Goal: Information Seeking & Learning: Learn about a topic

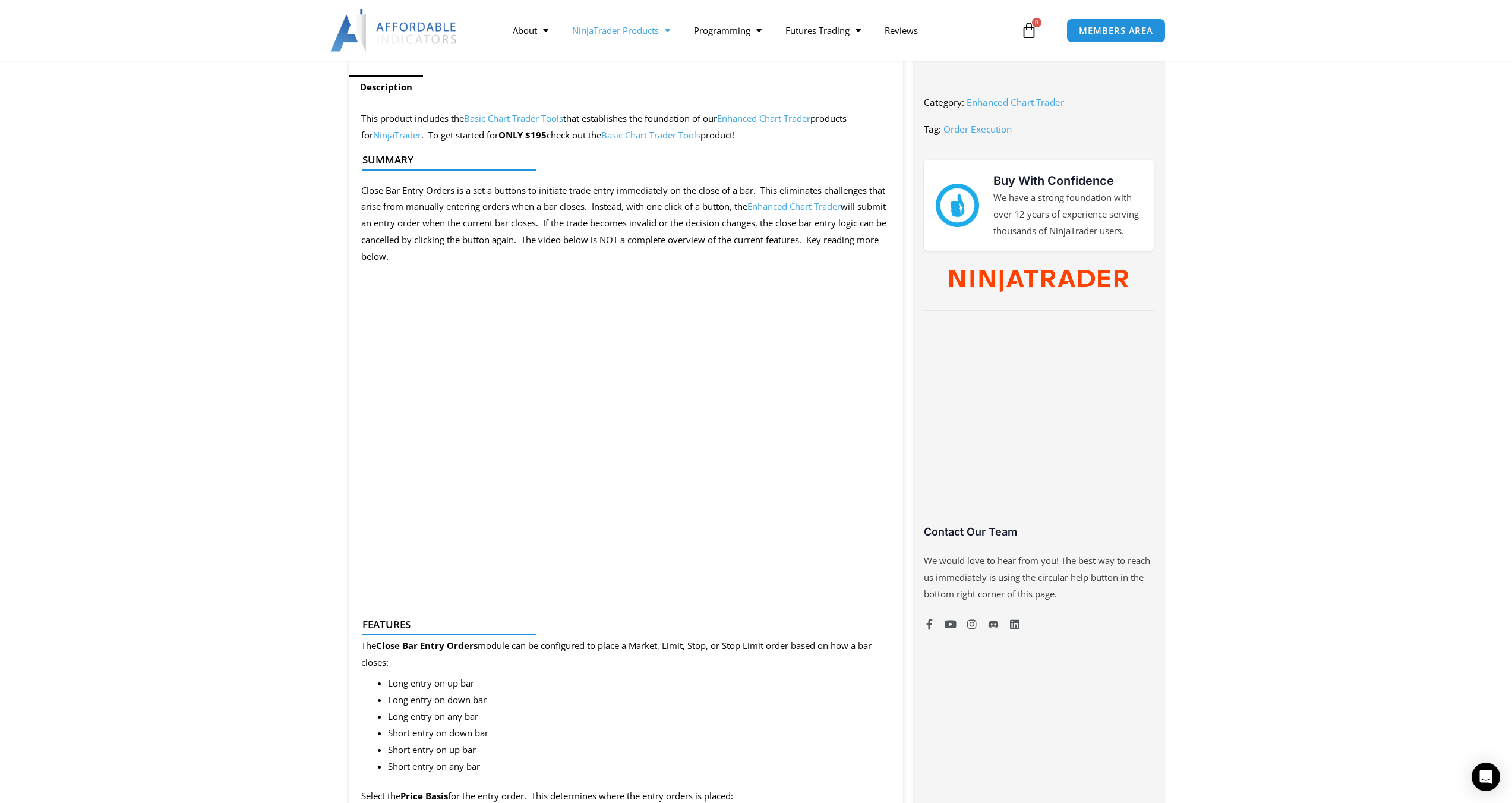
click at [649, 31] on link "NinjaTrader Products" at bounding box center [620, 30] width 122 height 28
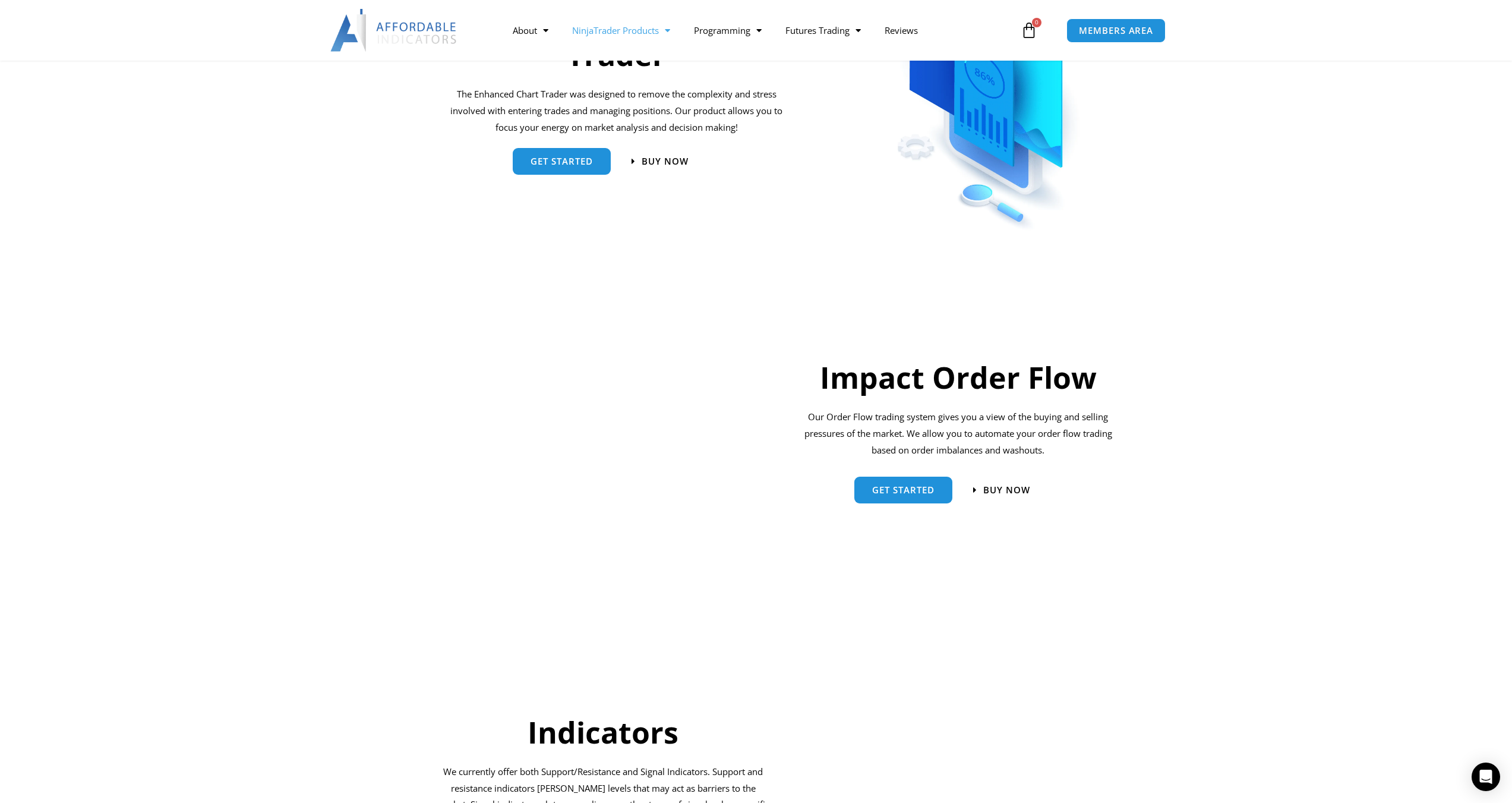
scroll to position [634, 0]
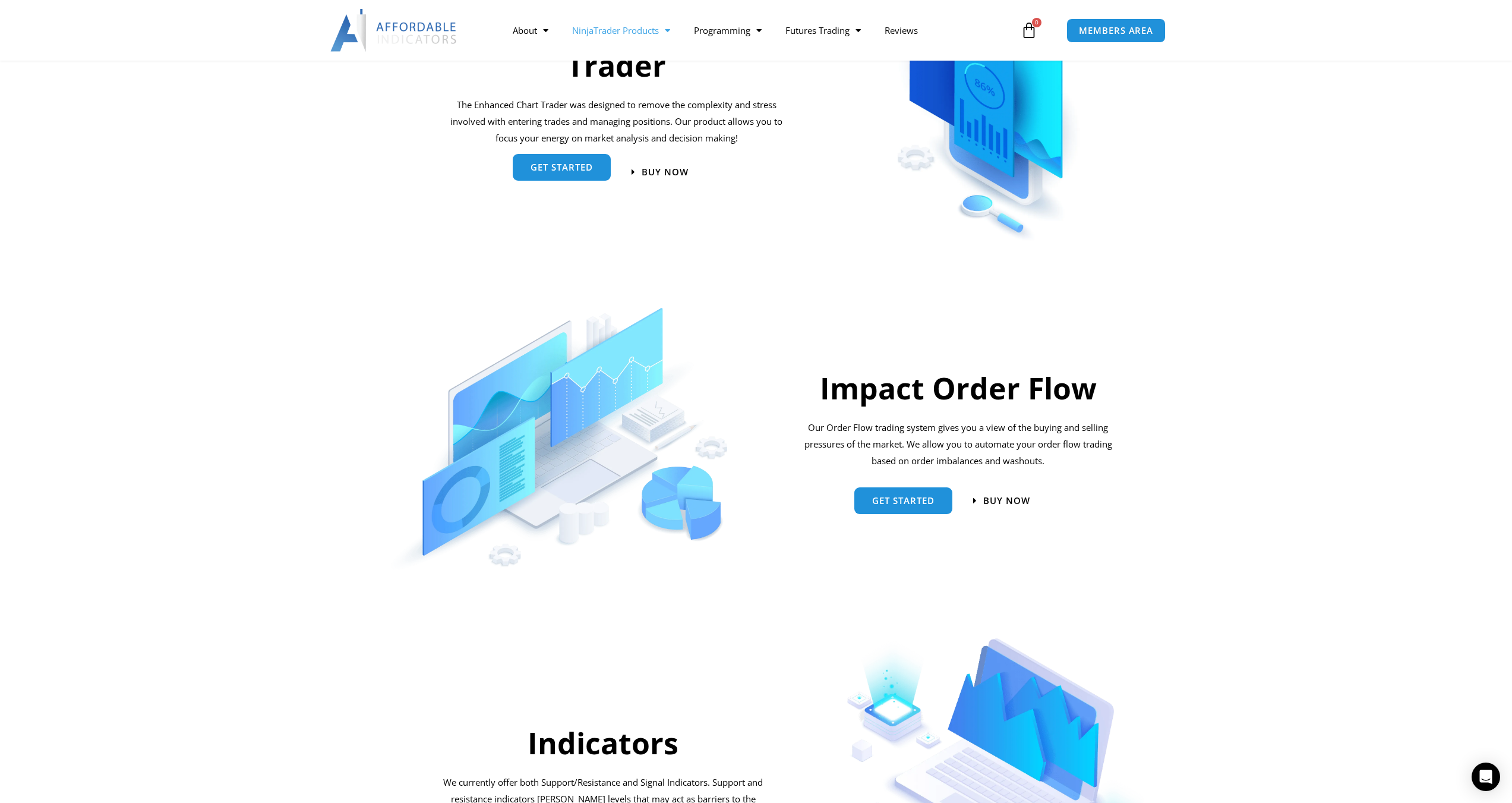
click at [577, 173] on span "get started" at bounding box center [562, 168] width 63 height 9
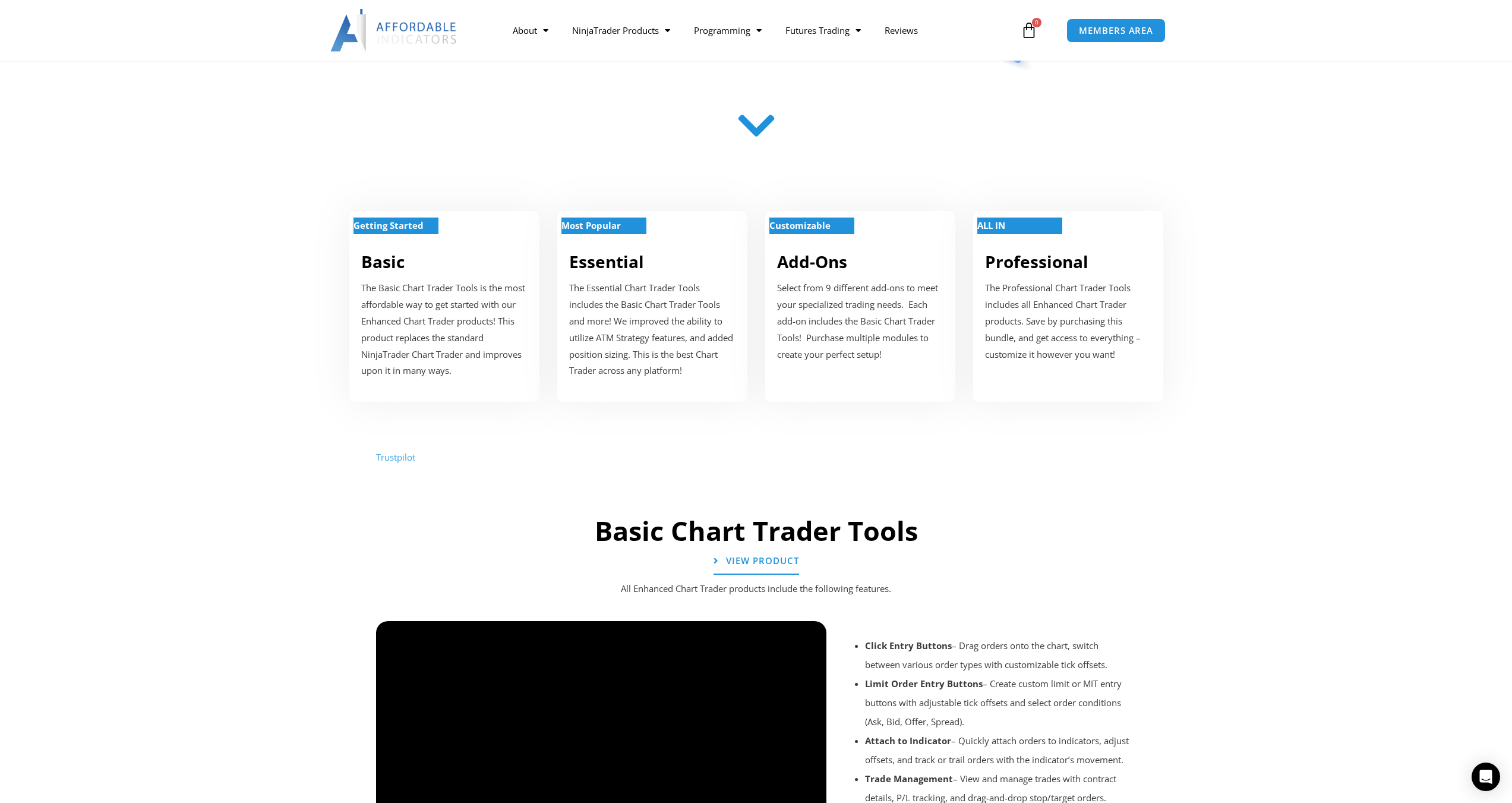
scroll to position [476, 0]
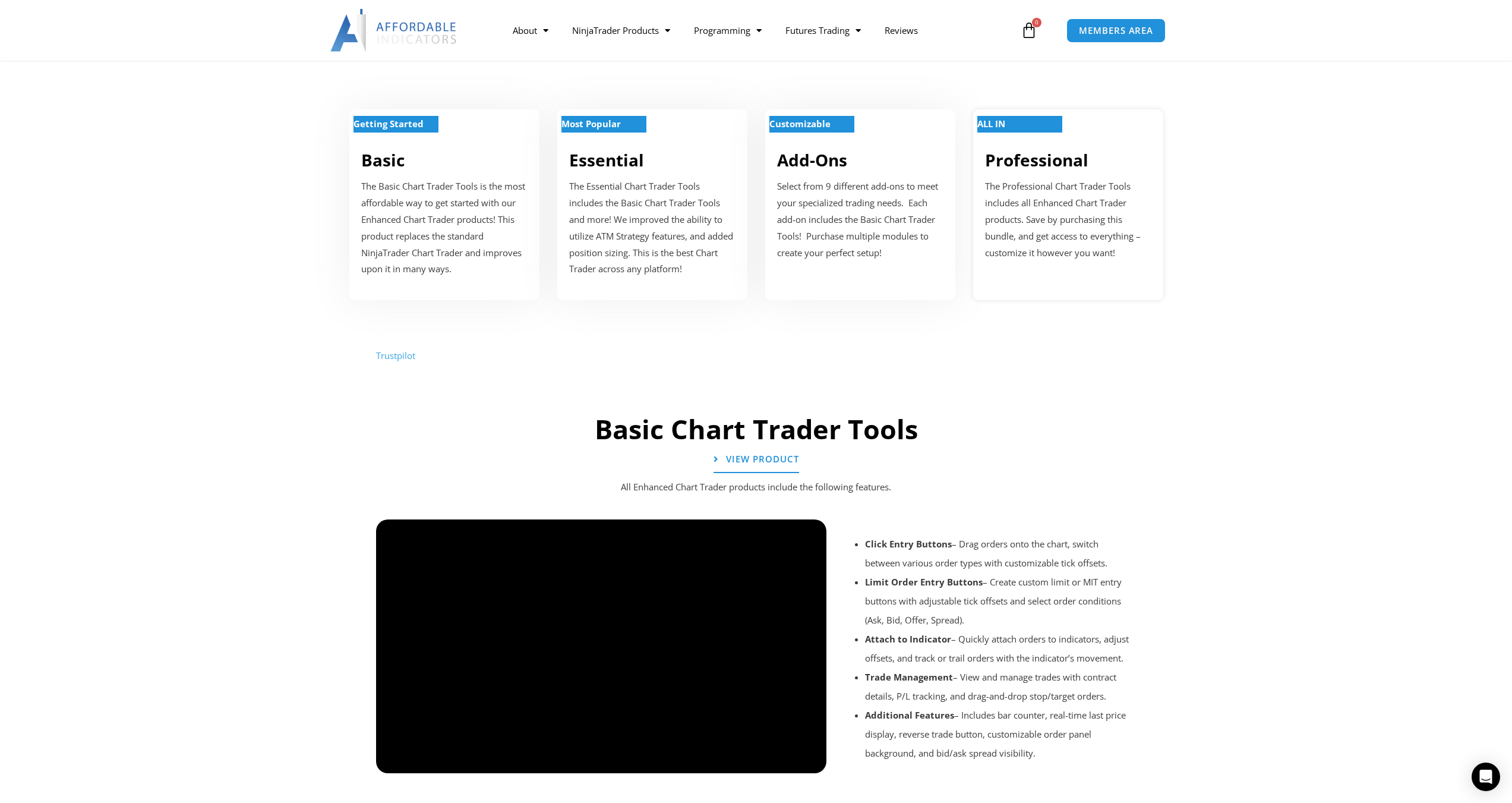
click at [1048, 251] on p "The Professional Chart Trader Tools includes all Enhanced Chart Trader products…" at bounding box center [1068, 220] width 167 height 83
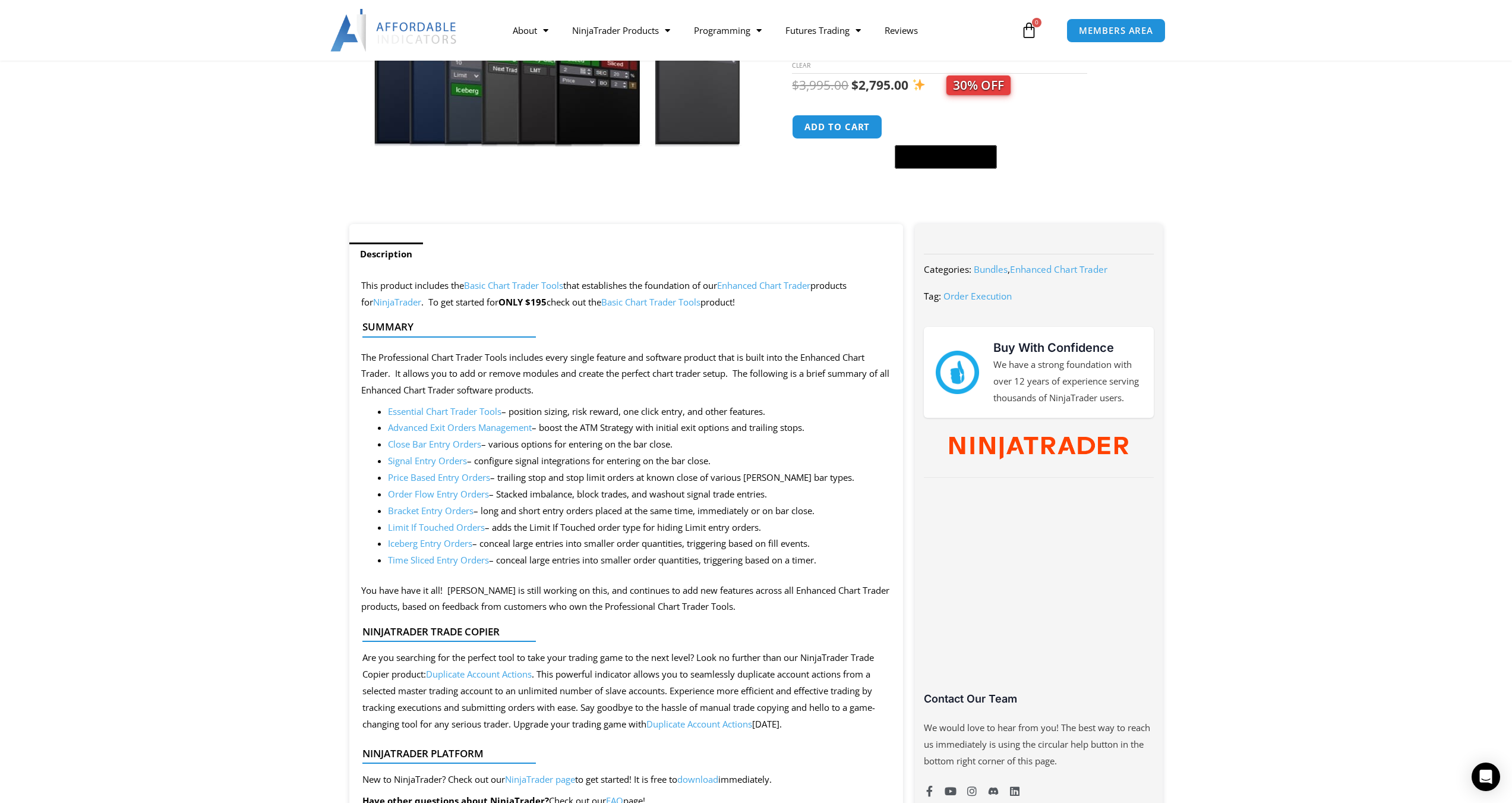
click at [441, 459] on link "Signal Entry Orders" at bounding box center [428, 461] width 79 height 12
click at [410, 509] on link "Bracket Entry Orders" at bounding box center [431, 510] width 86 height 12
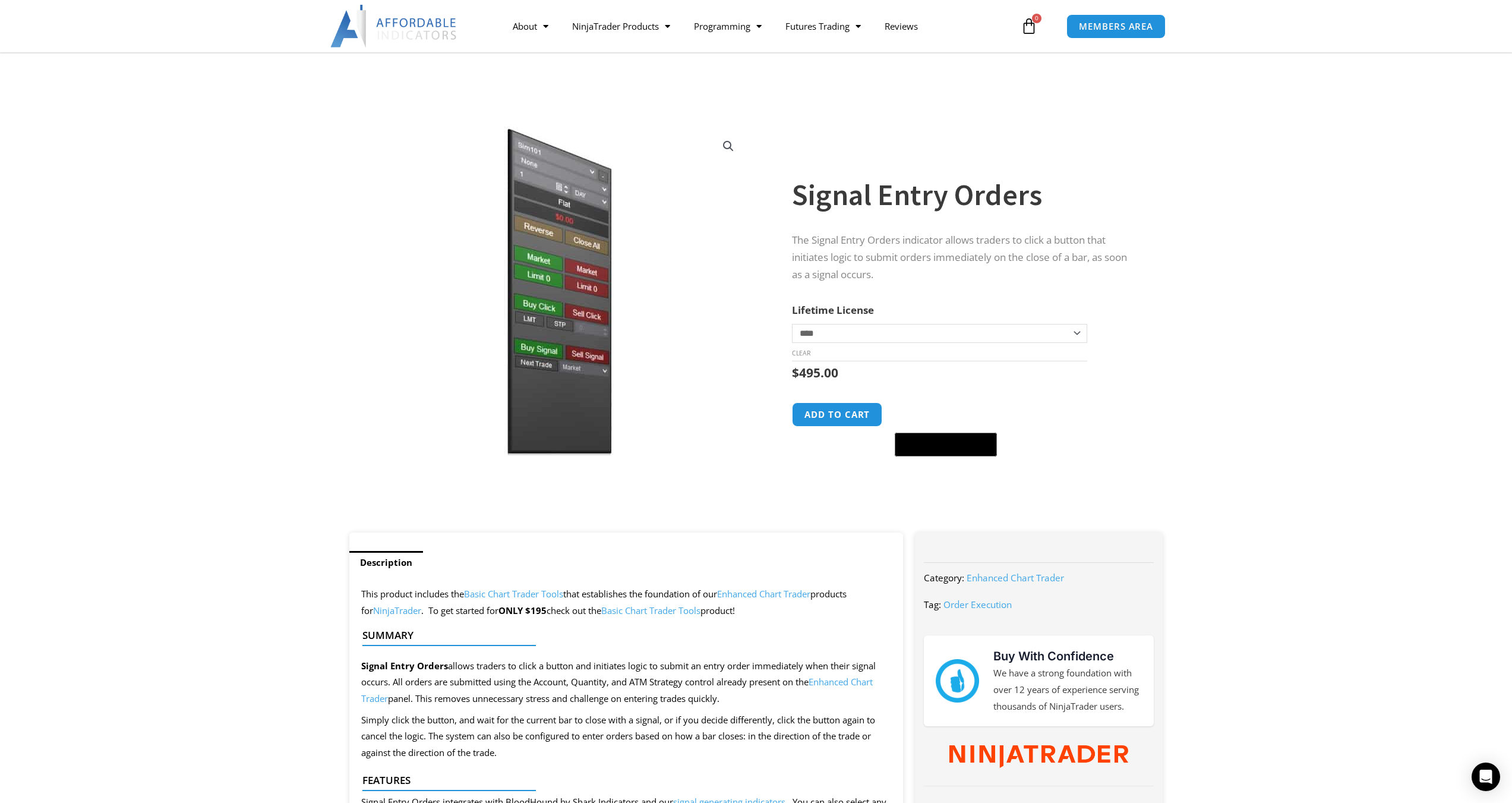
scroll to position [317, 0]
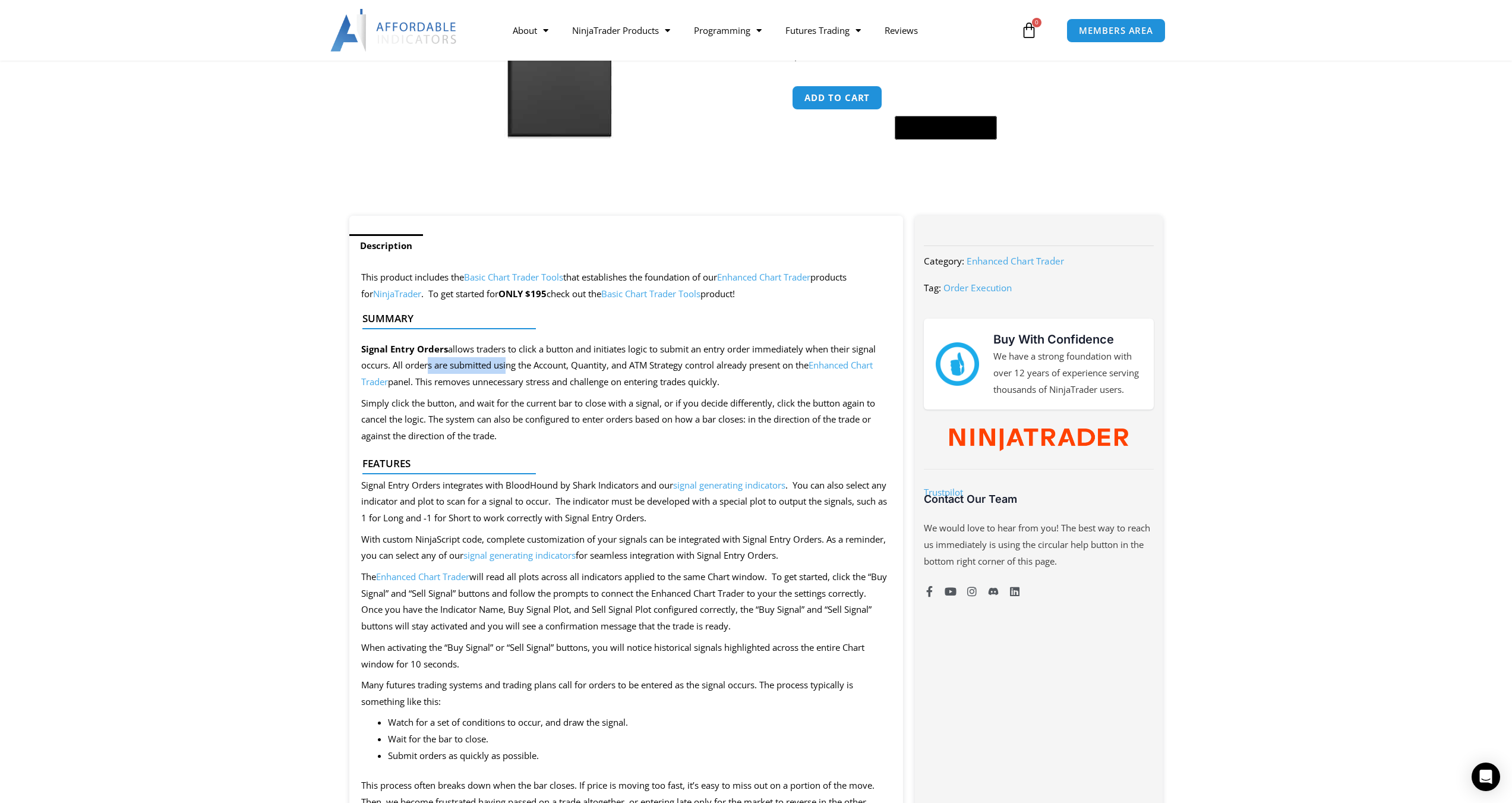
drag, startPoint x: 430, startPoint y: 368, endPoint x: 538, endPoint y: 365, distance: 108.0
click at [520, 368] on p "Signal Entry Orders allows traders to click a button and initiates logic to sub…" at bounding box center [626, 366] width 531 height 50
click at [538, 365] on p "Signal Entry Orders allows traders to click a button and initiates logic to sub…" at bounding box center [626, 366] width 531 height 50
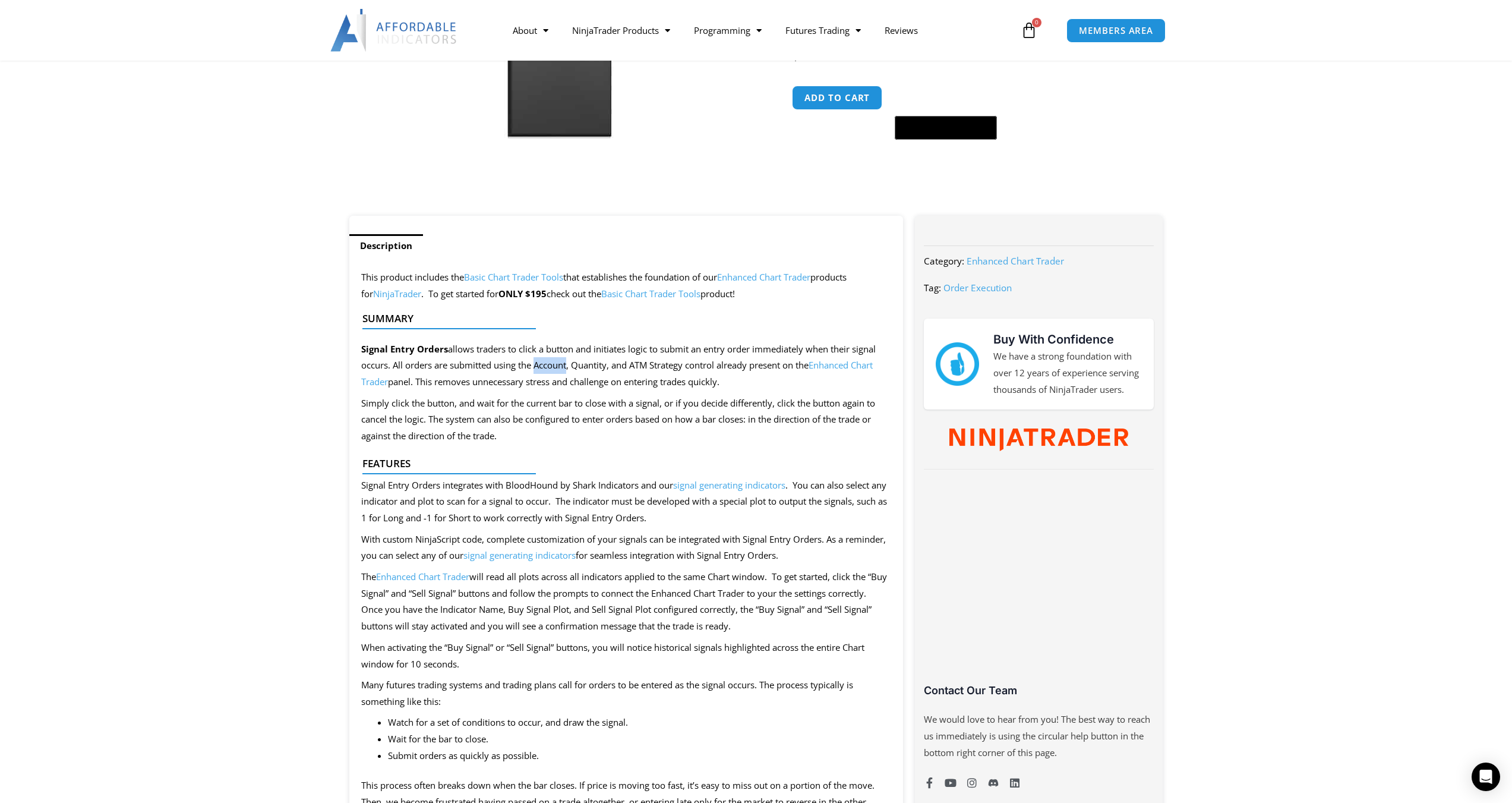
click at [538, 365] on p "Signal Entry Orders allows traders to click a button and initiates logic to sub…" at bounding box center [626, 366] width 531 height 50
click at [539, 363] on p "Signal Entry Orders allows traders to click a button and initiates logic to sub…" at bounding box center [626, 366] width 531 height 50
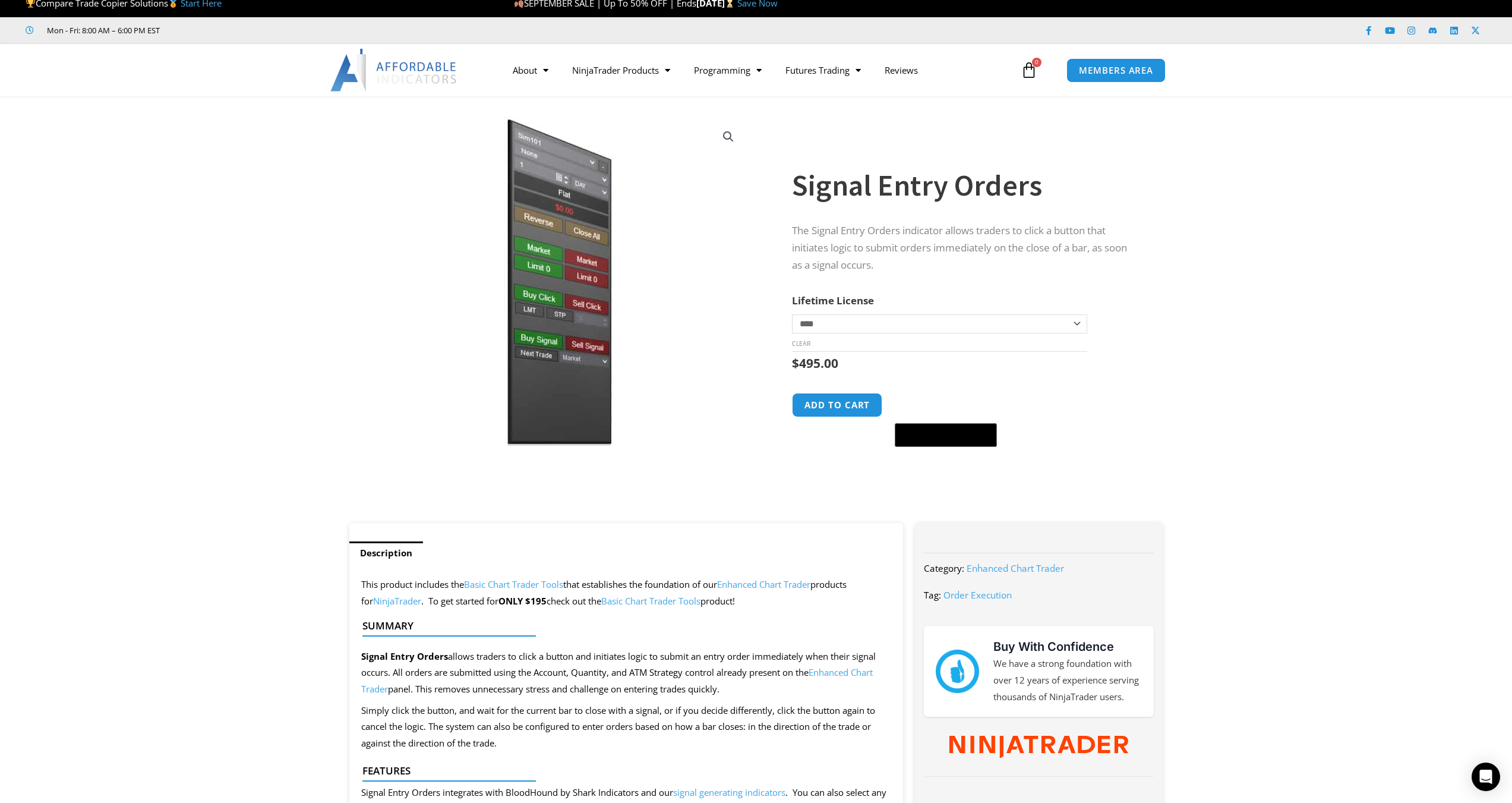
scroll to position [0, 0]
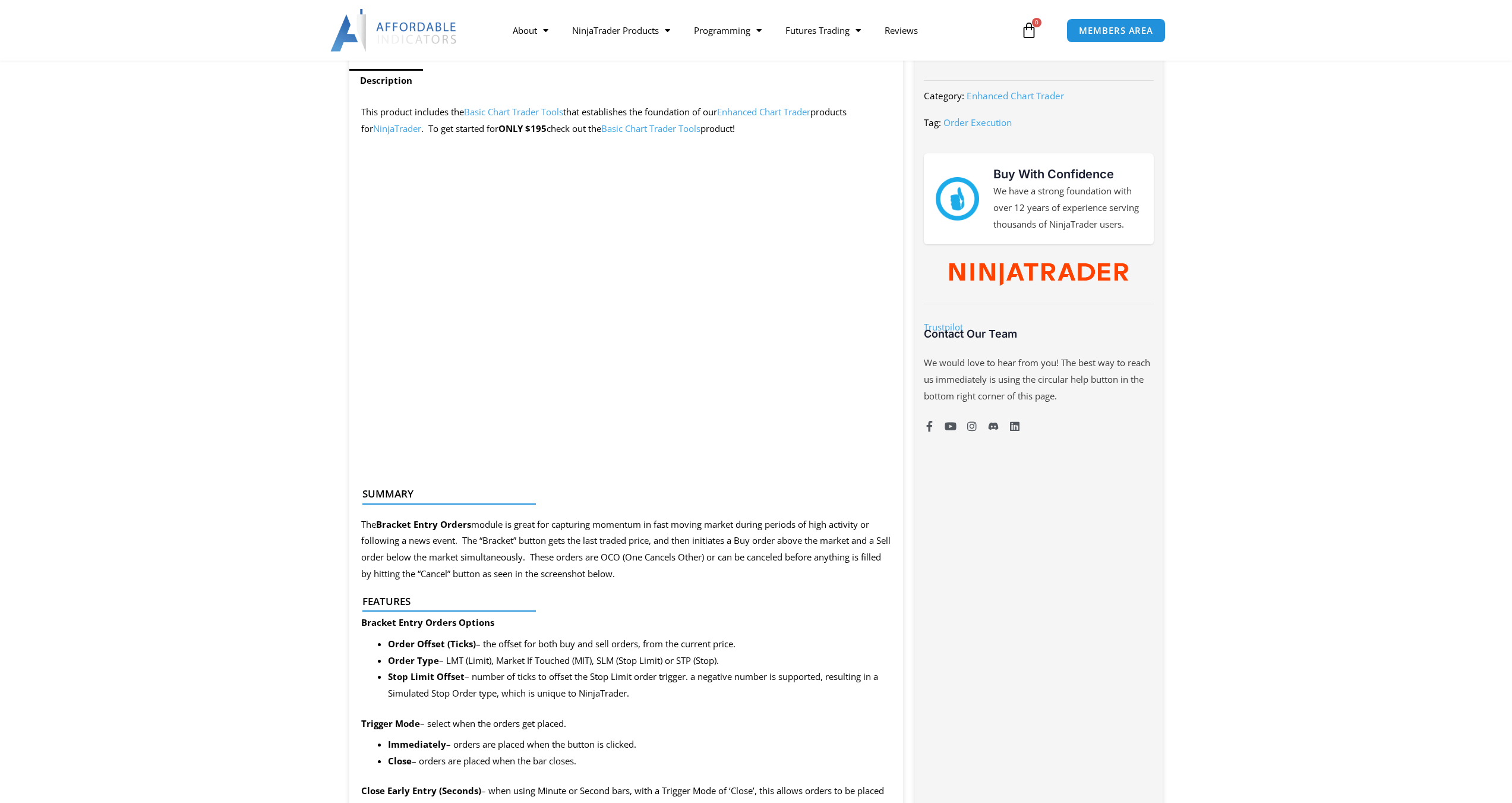
scroll to position [634, 0]
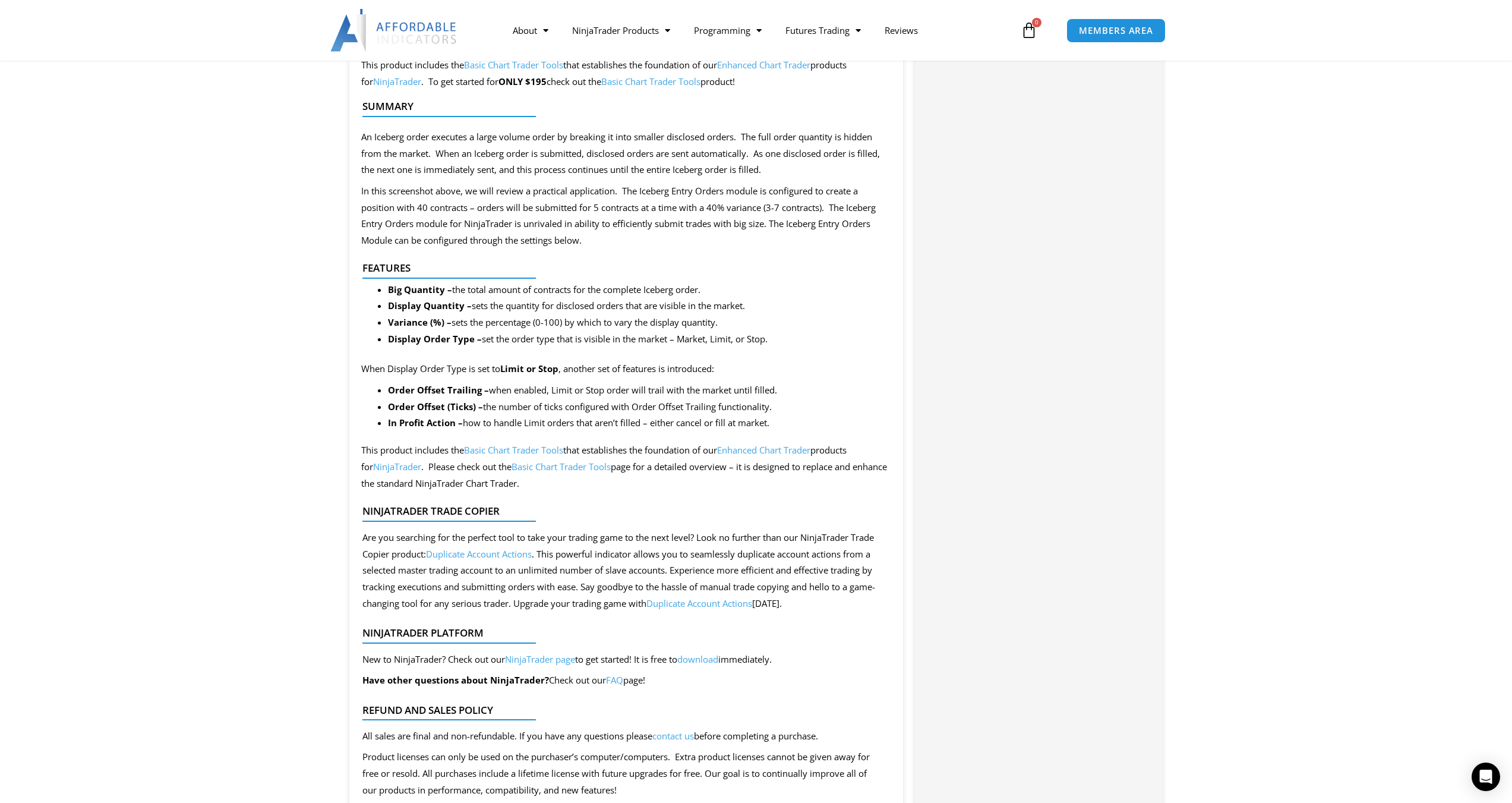
scroll to position [951, 0]
